Goal: Find contact information: Find contact information

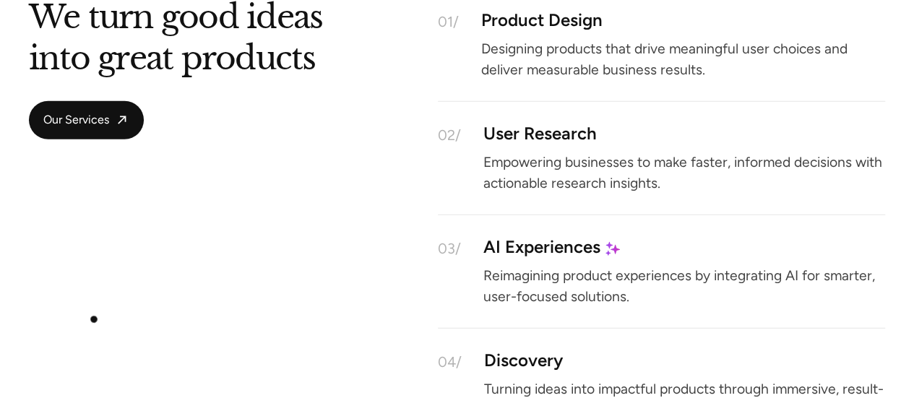
scroll to position [1834, 0]
click at [771, 26] on div "Product Design" at bounding box center [682, 20] width 404 height 12
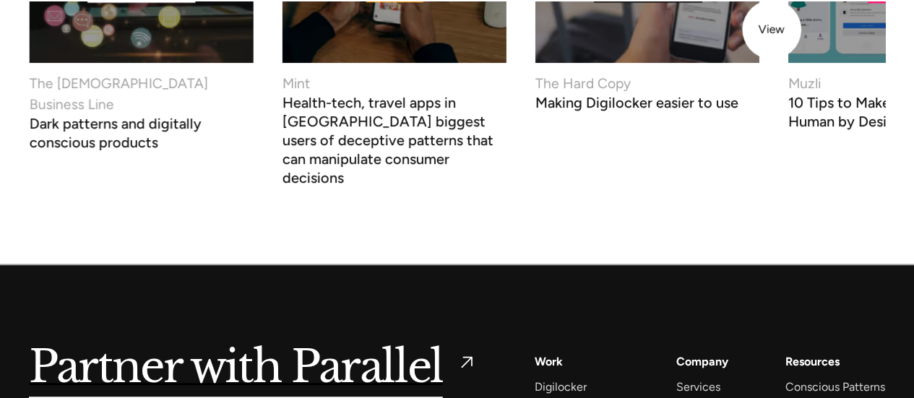
scroll to position [6062, 0]
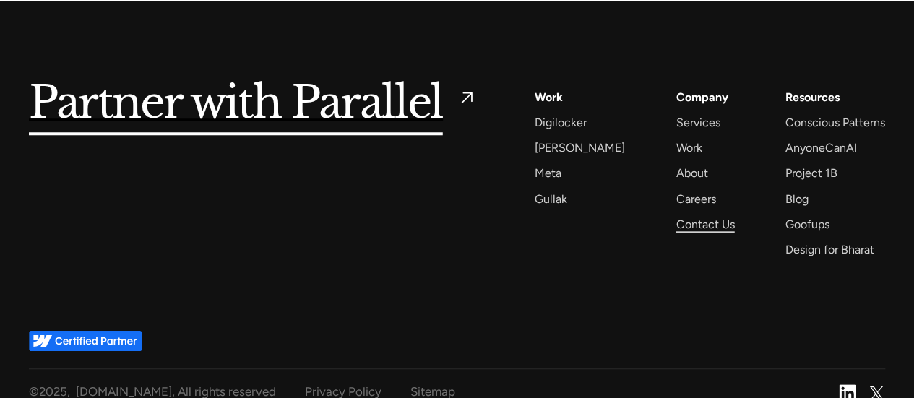
click at [701, 214] on div "Contact Us" at bounding box center [704, 223] width 58 height 19
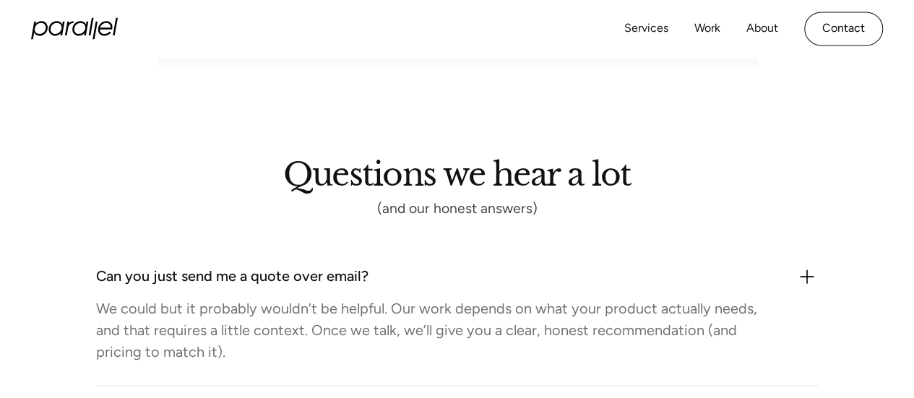
scroll to position [1090, 0]
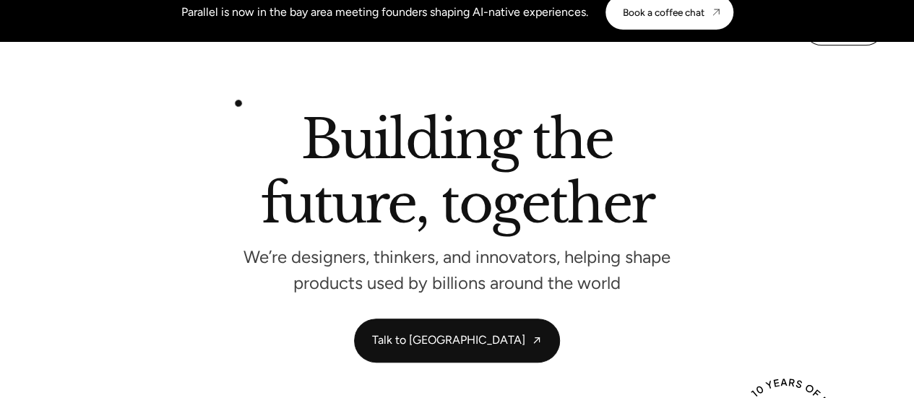
scroll to position [74, 0]
